Goal: Complete application form: Complete application form

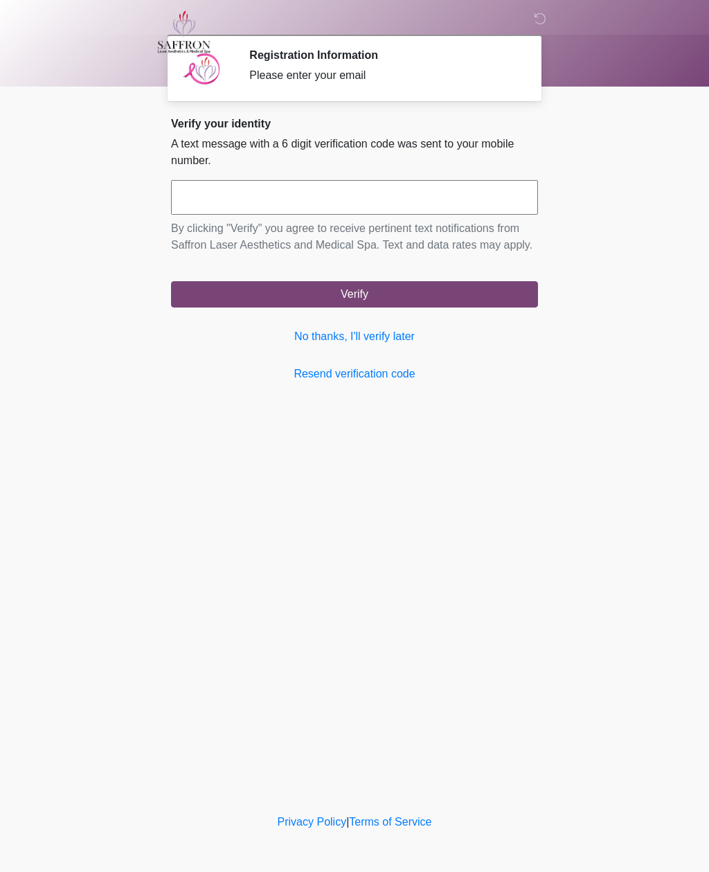
click at [197, 207] on input "text" at bounding box center [354, 197] width 367 height 35
type input "******"
click at [520, 308] on button "Verify" at bounding box center [354, 294] width 367 height 26
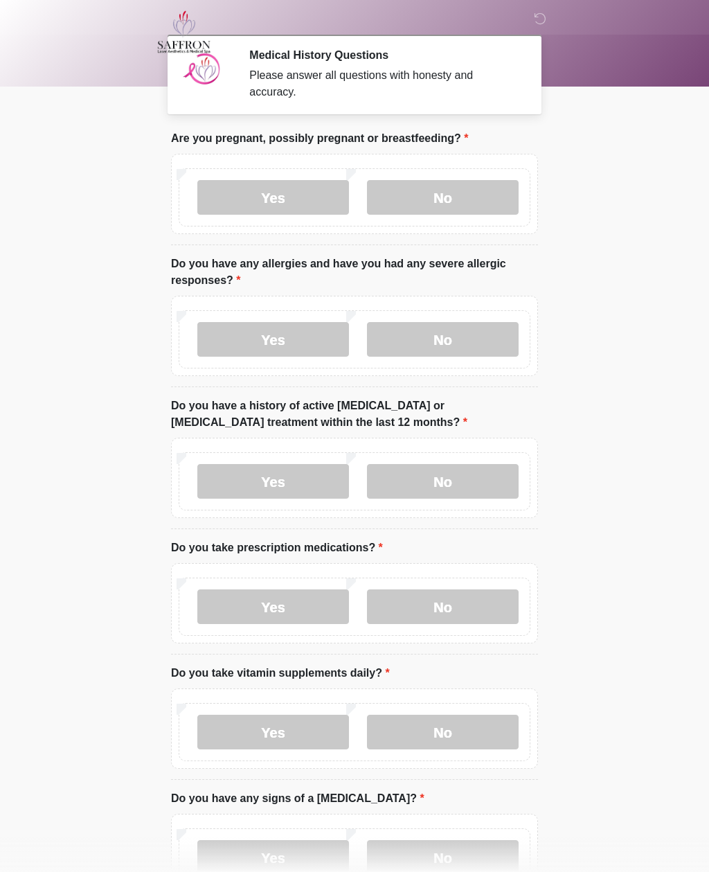
click at [420, 209] on label "No" at bounding box center [443, 197] width 152 height 35
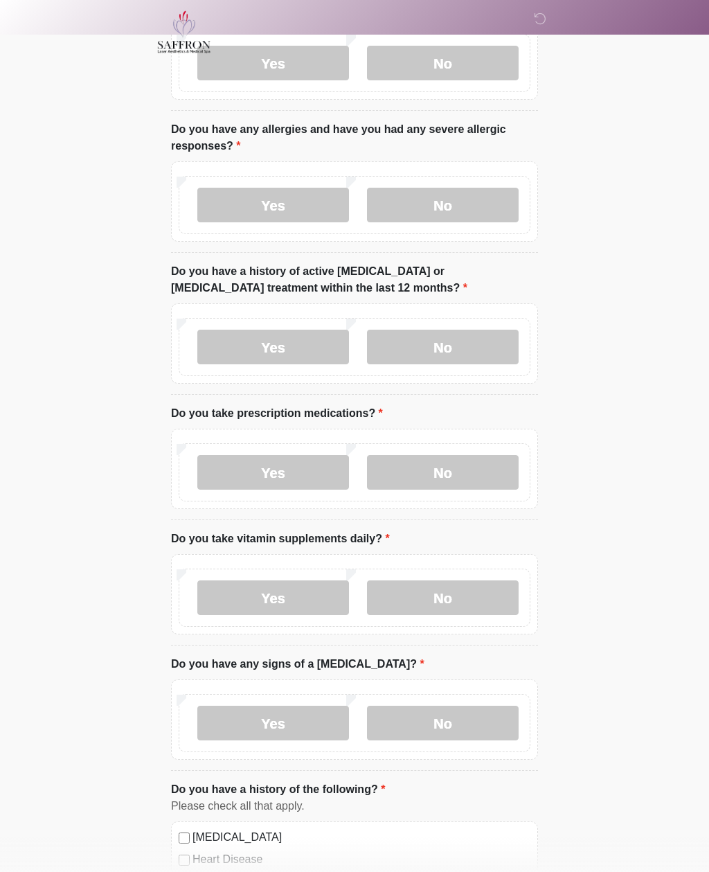
scroll to position [134, 0]
click at [254, 219] on label "Yes" at bounding box center [273, 205] width 152 height 35
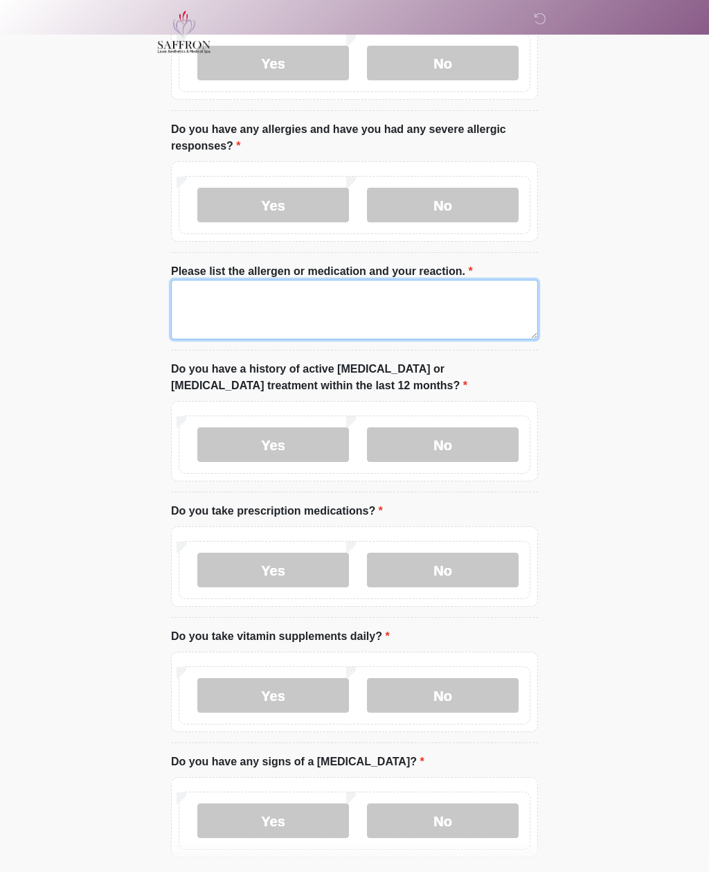
click at [278, 302] on textarea "Please list the allergen or medication and your reaction." at bounding box center [354, 310] width 367 height 60
type textarea "**********"
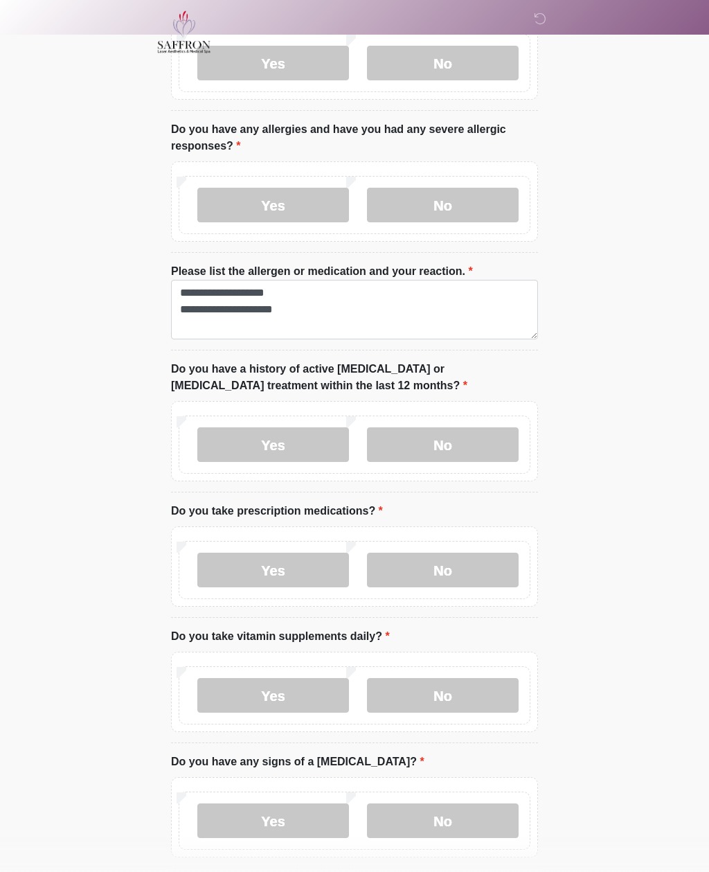
click at [592, 422] on body "‎ ‎ ‎ Medical History Questions Please answer all questions with honesty and ac…" at bounding box center [354, 302] width 709 height 872
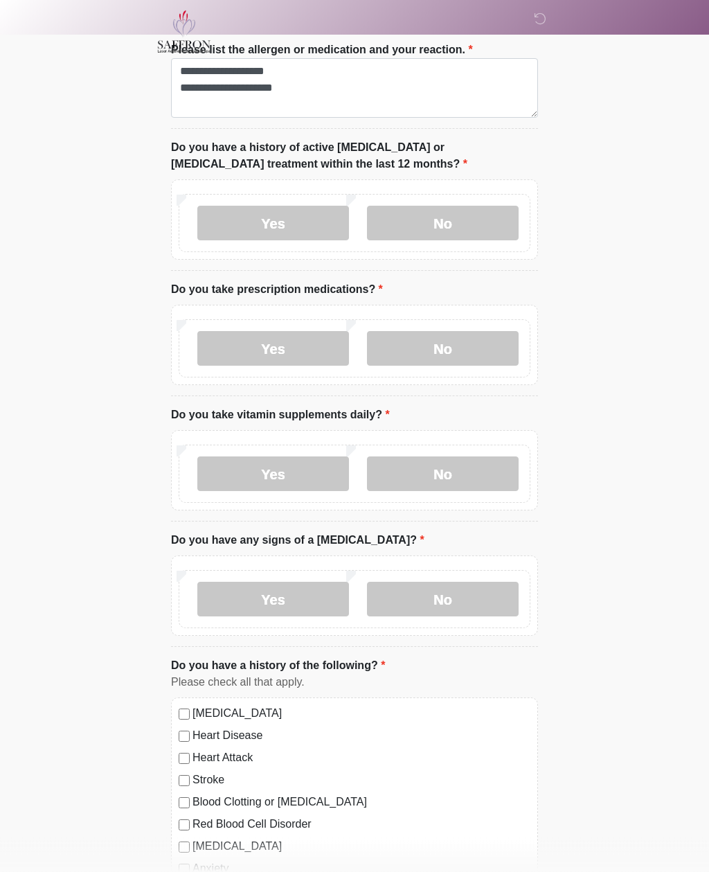
scroll to position [355, 0]
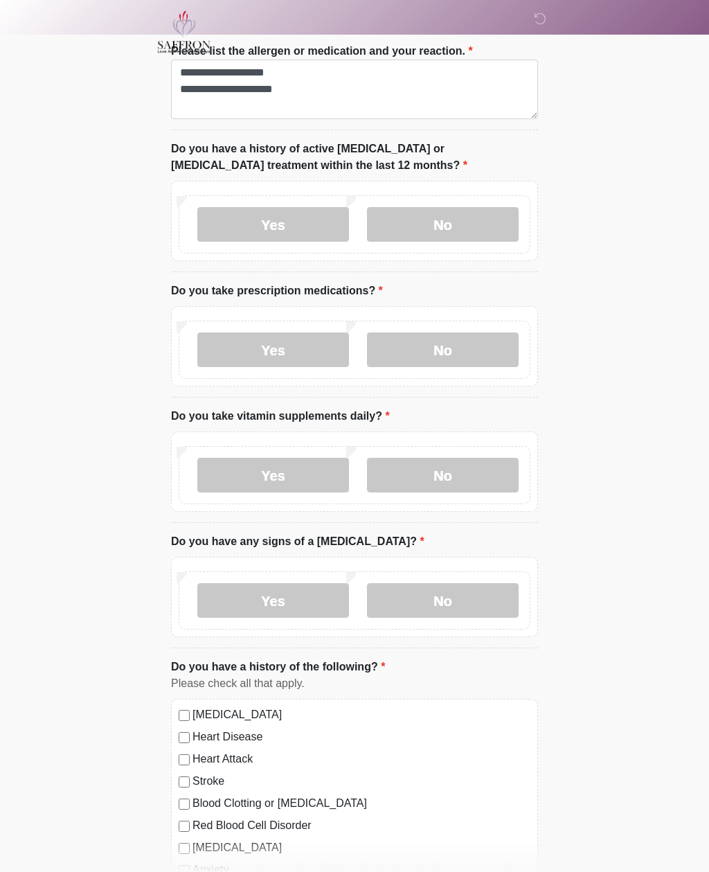
click at [448, 203] on div "Yes No" at bounding box center [355, 224] width 352 height 58
click at [439, 231] on label "No" at bounding box center [443, 224] width 152 height 35
click at [291, 353] on label "Yes" at bounding box center [273, 350] width 152 height 35
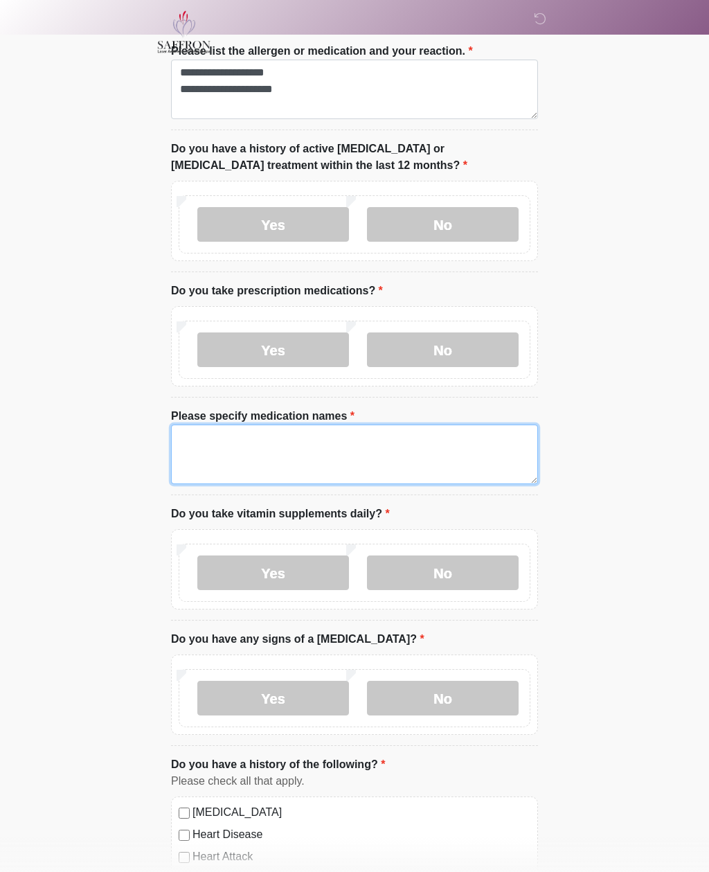
click at [217, 434] on textarea "Please specify medication names" at bounding box center [354, 455] width 367 height 60
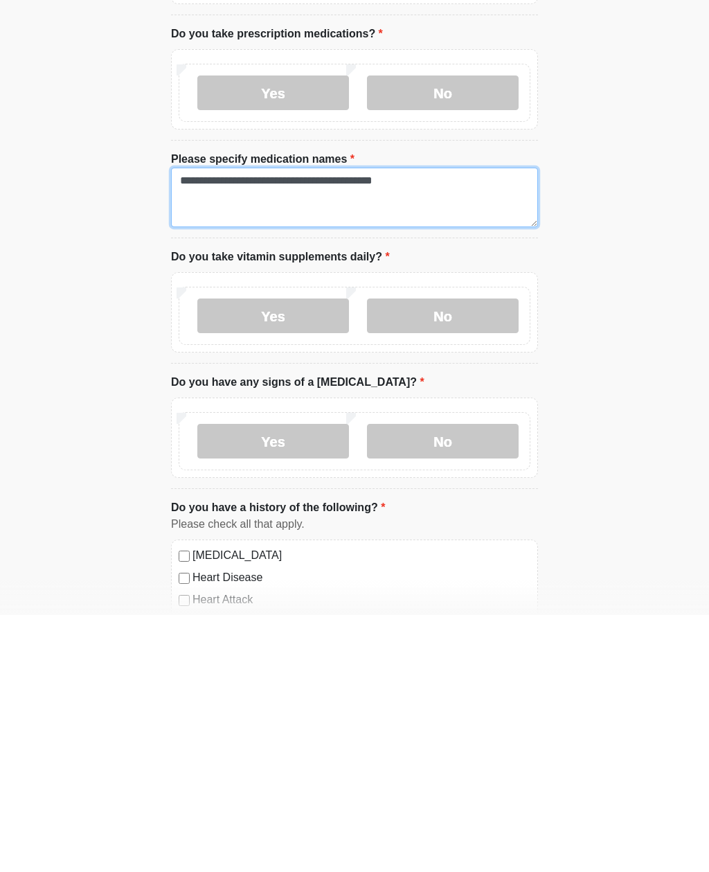
type textarea "**********"
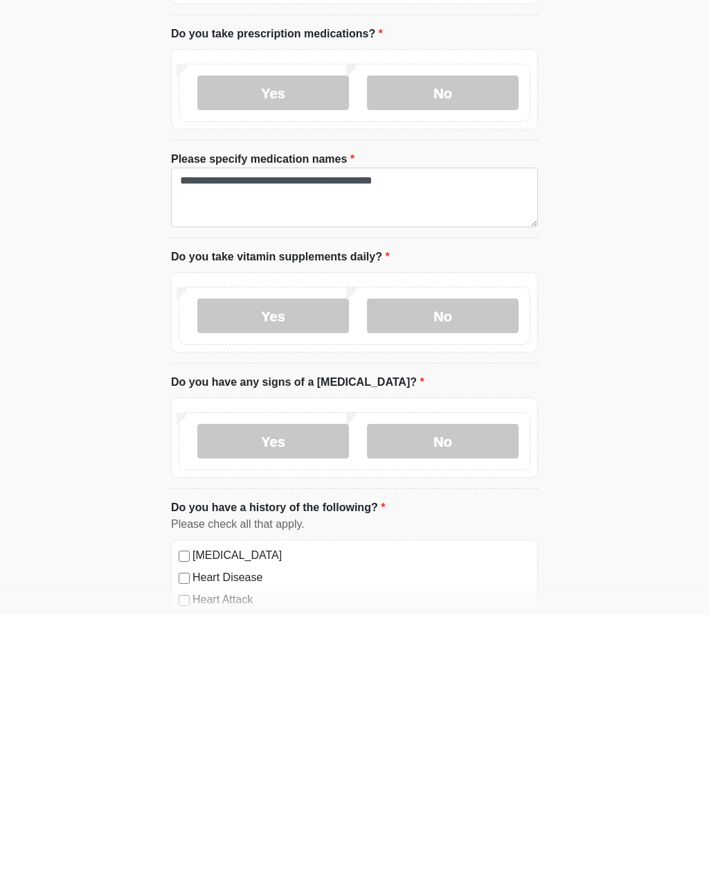
click at [220, 556] on label "Yes" at bounding box center [273, 573] width 152 height 35
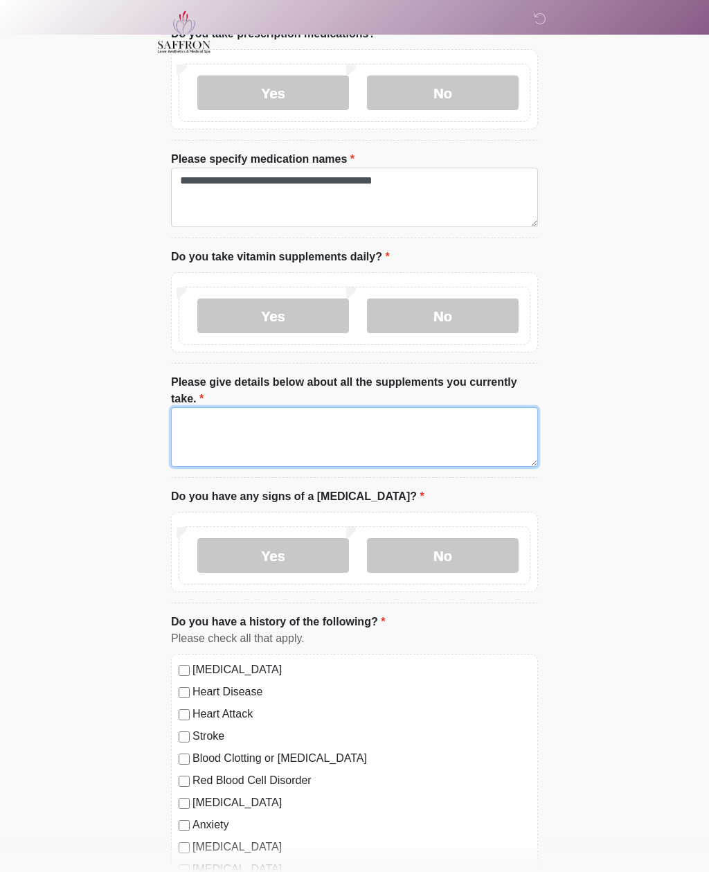
click at [198, 445] on textarea "Please give details below about all the supplements you currently take." at bounding box center [354, 437] width 367 height 60
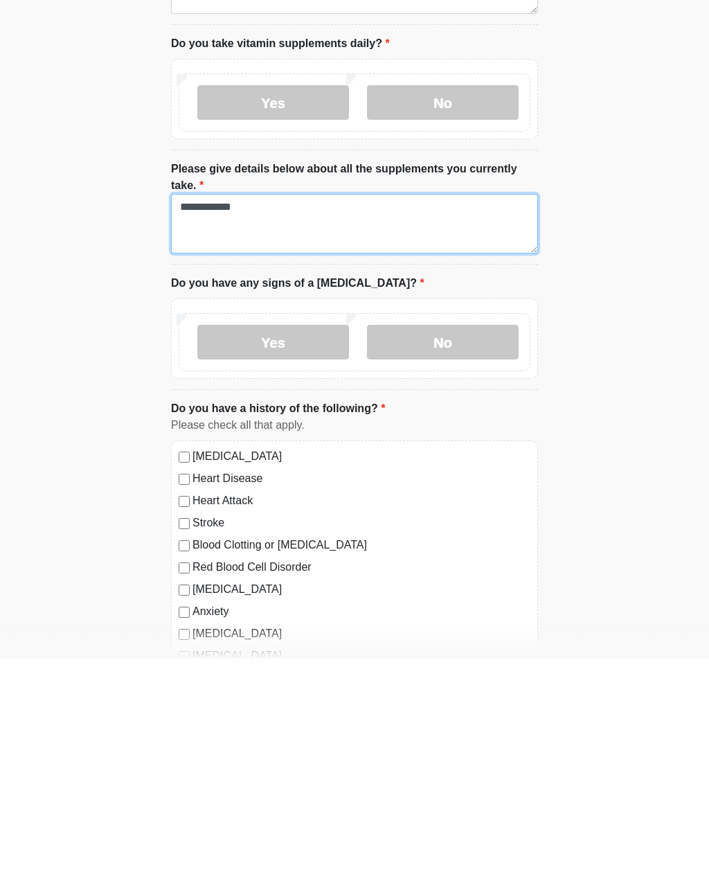
type textarea "**********"
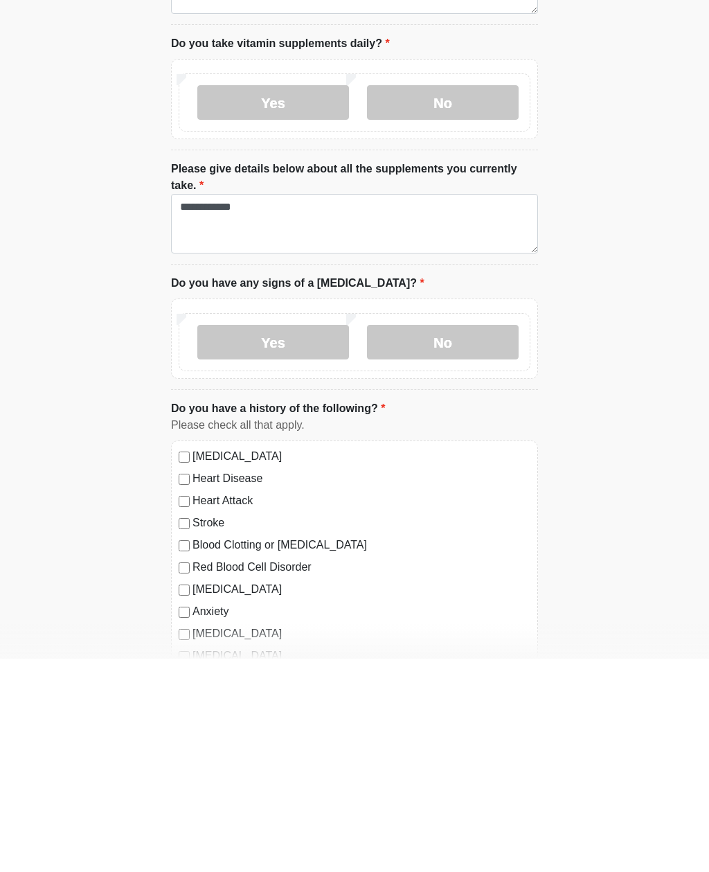
click at [496, 538] on label "No" at bounding box center [443, 555] width 152 height 35
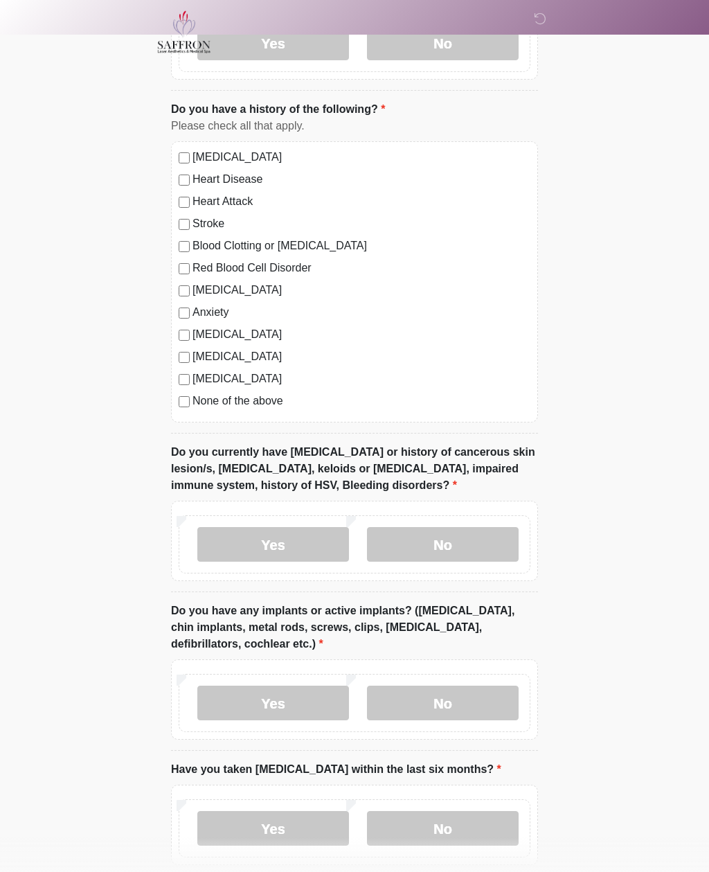
scroll to position [1126, 0]
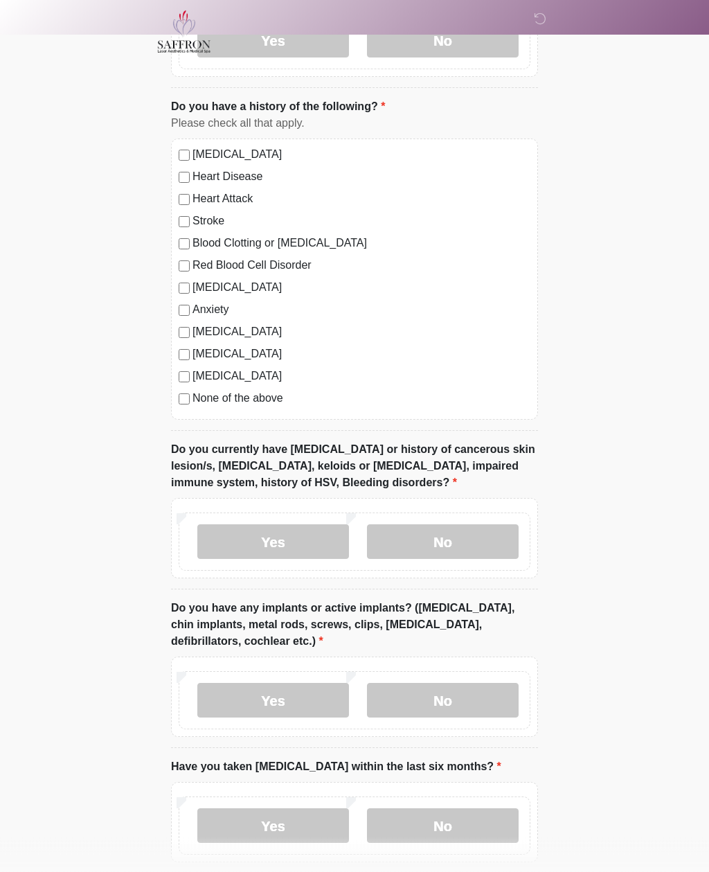
click at [180, 294] on div "[MEDICAL_DATA] Heart Disease Heart Attack Stroke Blood Clotting or [MEDICAL_DAT…" at bounding box center [354, 279] width 367 height 281
click at [181, 296] on div "[MEDICAL_DATA] Heart Disease Heart Attack Stroke Blood Clotting or [MEDICAL_DAT…" at bounding box center [354, 279] width 367 height 281
click at [184, 407] on div "[MEDICAL_DATA] Heart Disease Heart Attack Stroke Blood Clotting or [MEDICAL_DAT…" at bounding box center [354, 279] width 367 height 281
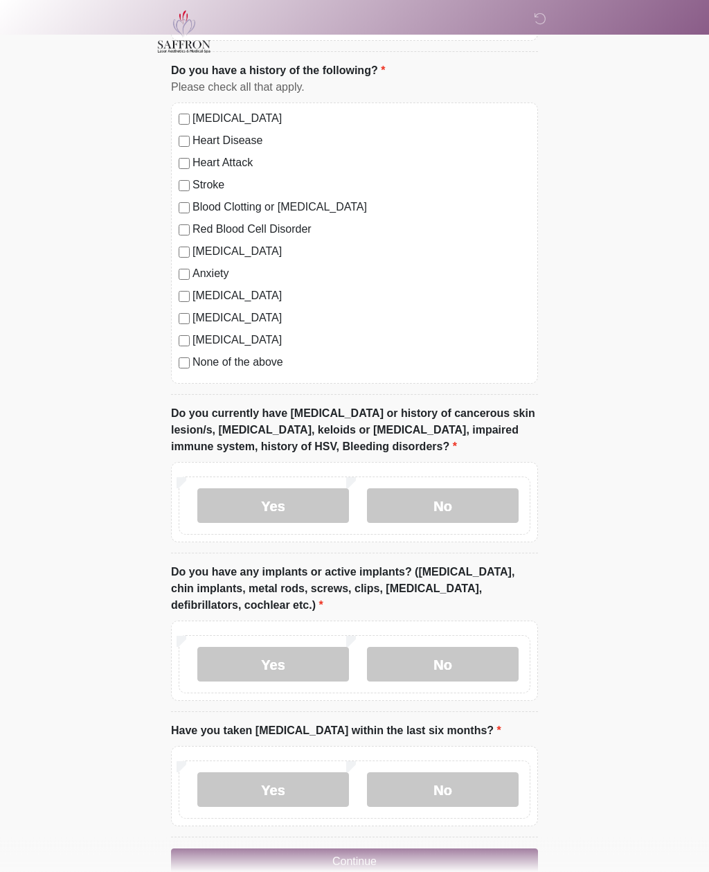
scroll to position [1192, 0]
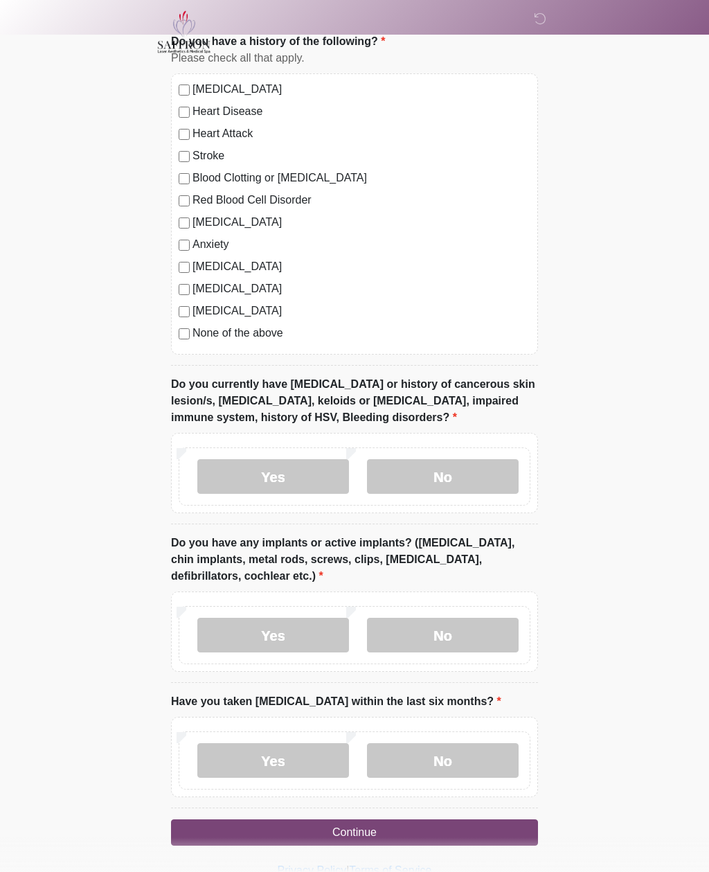
click at [502, 477] on label "No" at bounding box center [443, 476] width 152 height 35
click at [494, 631] on label "No" at bounding box center [443, 635] width 152 height 35
click at [486, 765] on label "No" at bounding box center [443, 760] width 152 height 35
click at [494, 833] on button "Continue" at bounding box center [354, 833] width 367 height 26
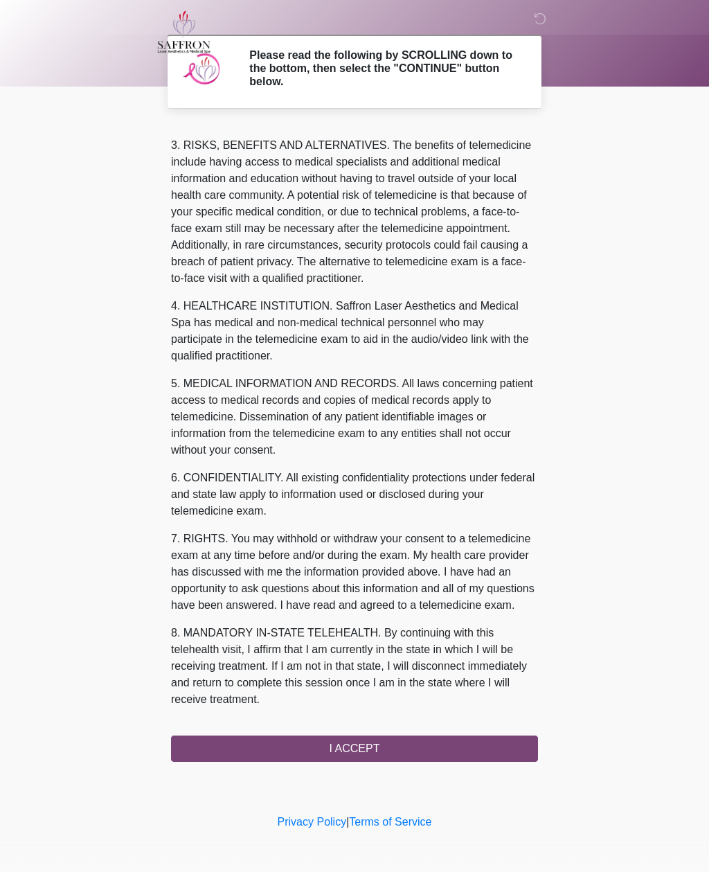
scroll to position [225, 0]
click at [356, 747] on button "I ACCEPT" at bounding box center [354, 749] width 367 height 26
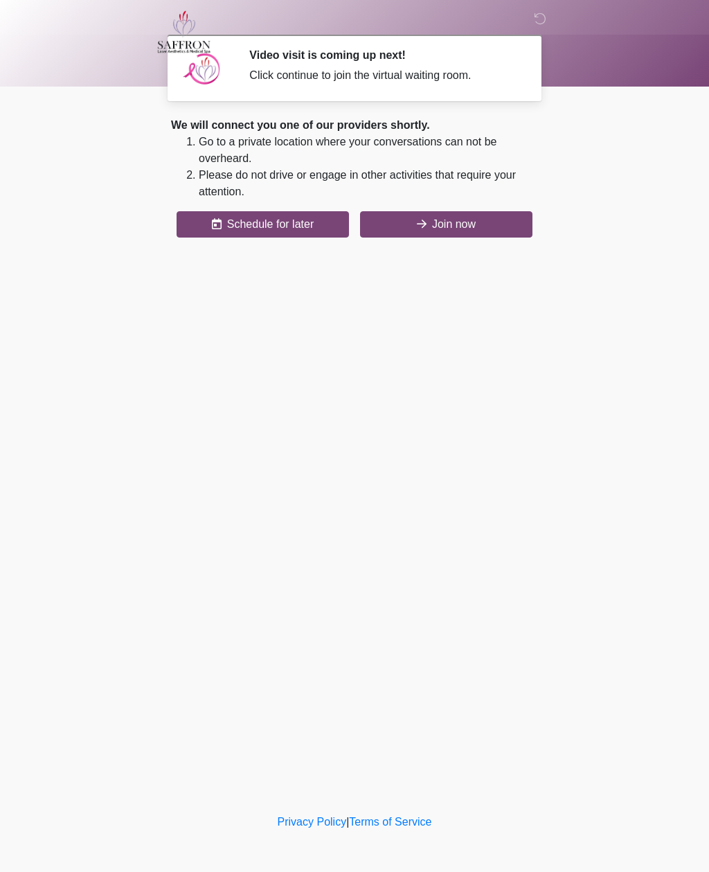
click at [510, 233] on button "Join now" at bounding box center [446, 224] width 172 height 26
